Goal: Find specific page/section: Find specific page/section

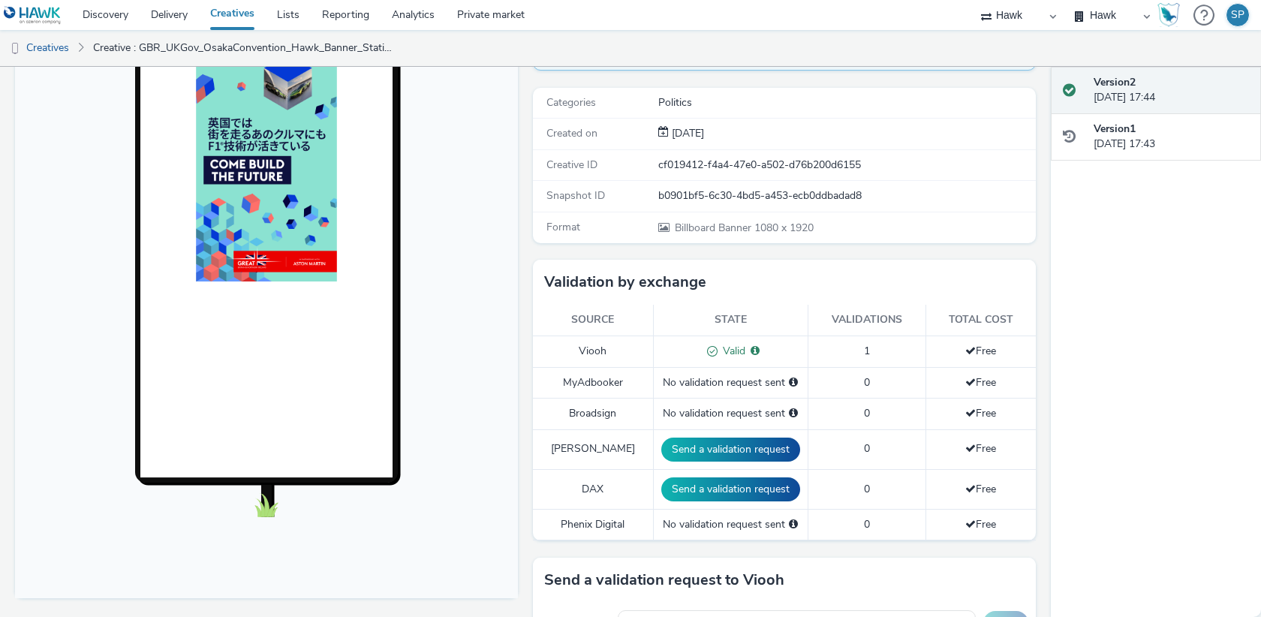
scroll to position [196, 0]
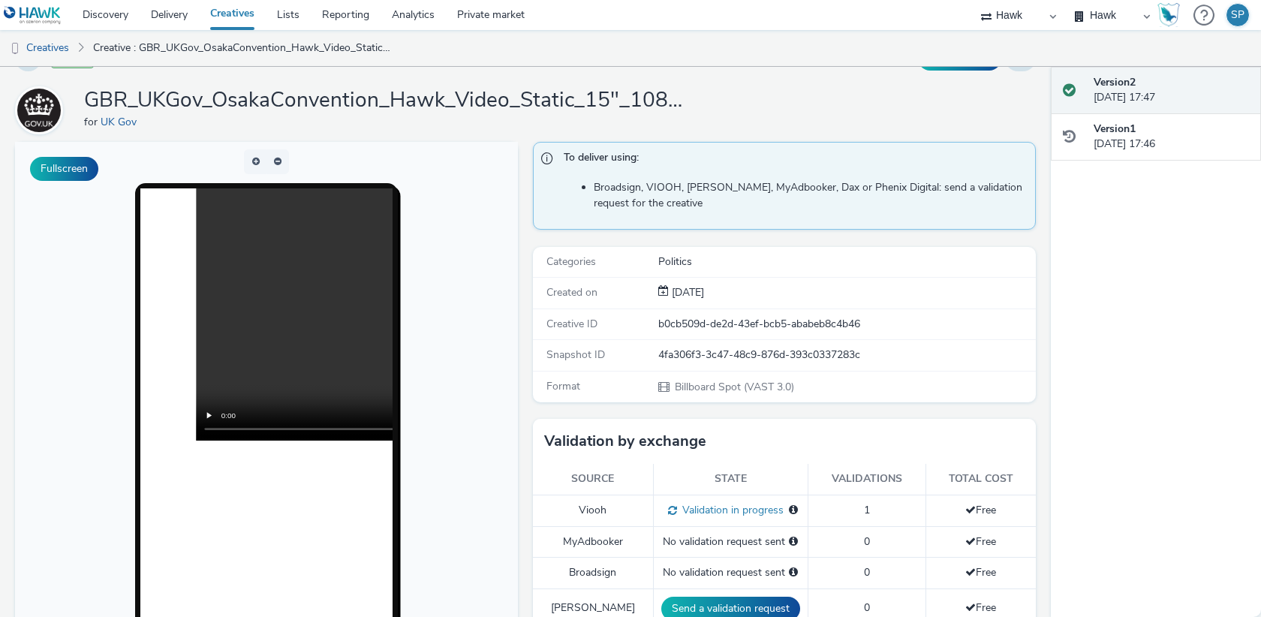
scroll to position [43, 0]
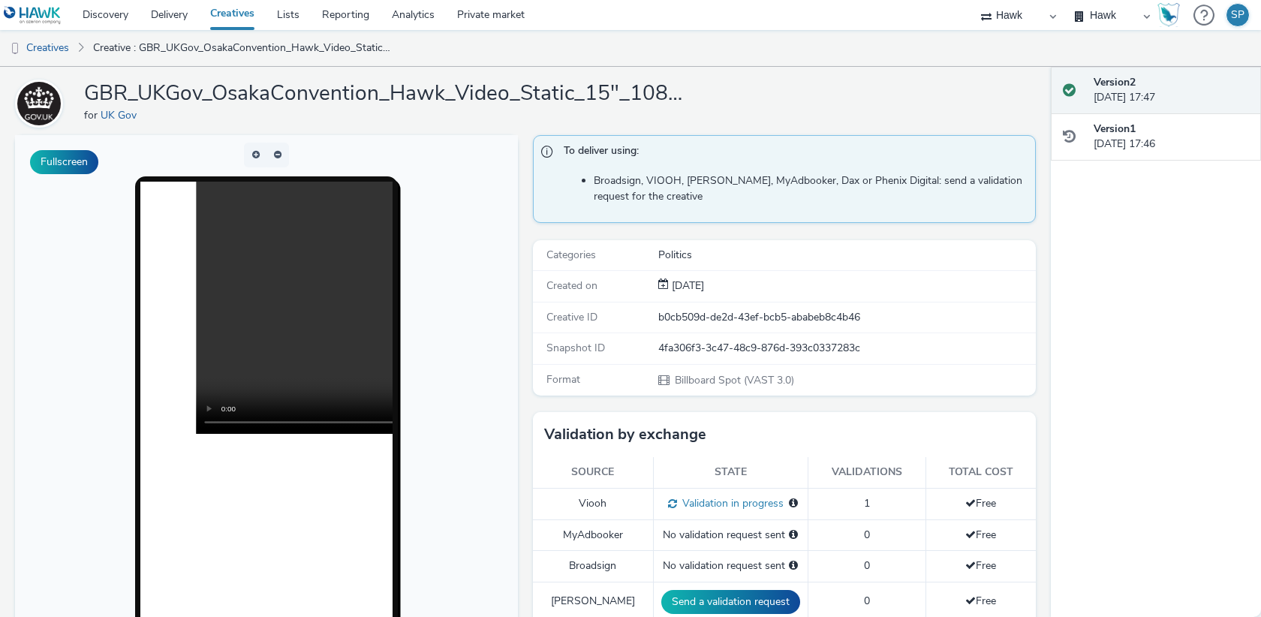
click at [448, 422] on body at bounding box center [266, 443] width 503 height 616
